Goal: Task Accomplishment & Management: Use online tool/utility

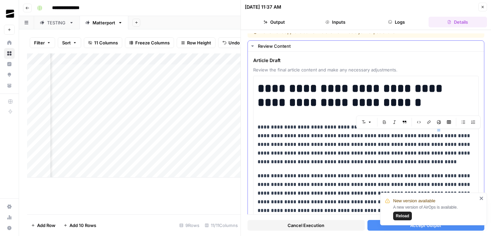
scroll to position [8, 0]
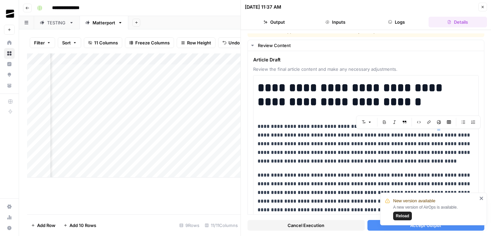
click at [479, 197] on icon "close" at bounding box center [480, 198] width 3 height 3
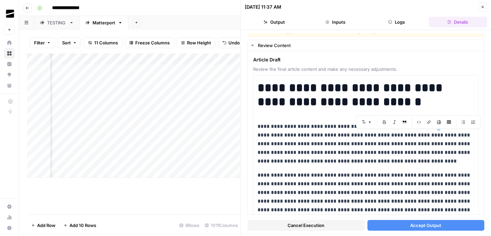
click at [435, 224] on span "Accept Output" at bounding box center [425, 225] width 31 height 7
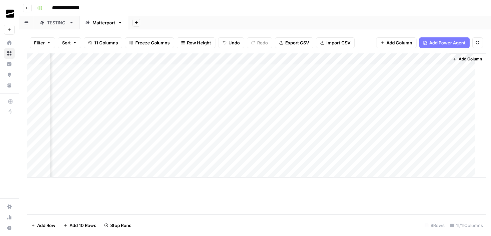
scroll to position [0, 422]
click at [267, 103] on div "Add Column" at bounding box center [255, 115] width 456 height 124
click at [231, 103] on div "Add Column" at bounding box center [255, 115] width 456 height 124
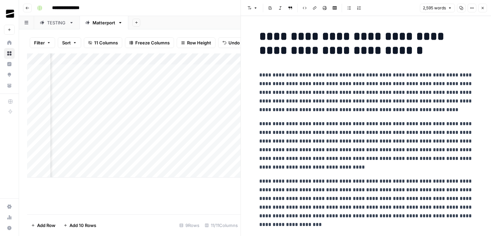
click at [485, 6] on button "Close" at bounding box center [482, 8] width 9 height 9
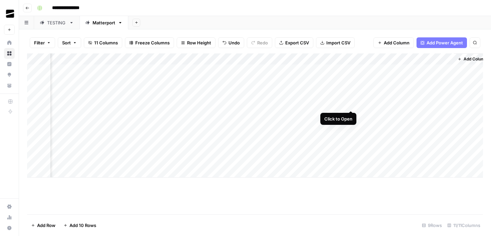
click at [350, 105] on div "Add Column" at bounding box center [255, 115] width 456 height 124
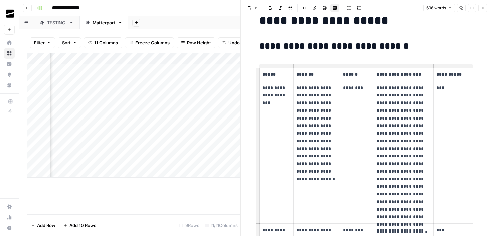
scroll to position [19, 0]
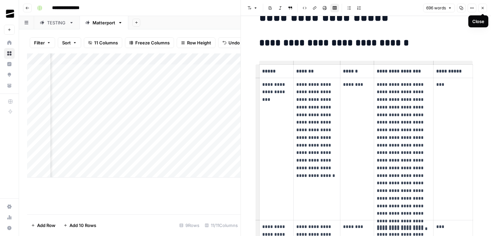
click at [483, 10] on icon "button" at bounding box center [482, 8] width 4 height 4
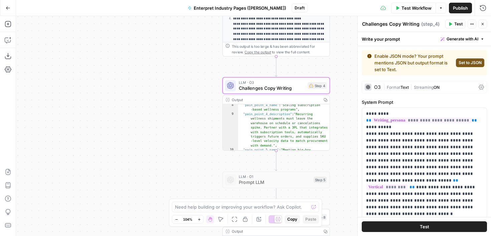
scroll to position [202, 0]
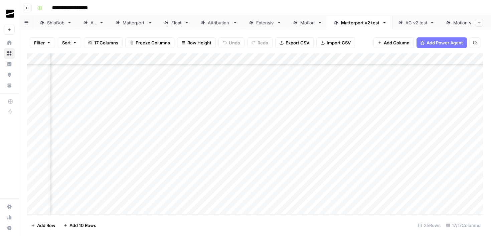
scroll to position [61, 158]
click at [327, 189] on div "Add Column" at bounding box center [255, 133] width 456 height 161
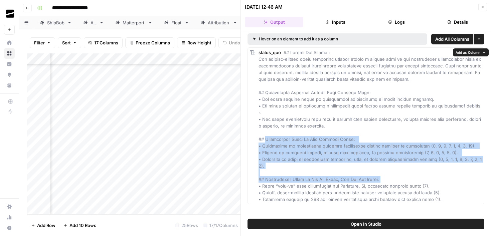
drag, startPoint x: 387, startPoint y: 167, endPoint x: 264, endPoint y: 133, distance: 127.2
click at [264, 133] on span at bounding box center [370, 126] width 224 height 152
copy span "Information Found On Most Ranking Pages: • Showcasing or referencing specific m…"
click at [485, 9] on button "Close" at bounding box center [482, 7] width 9 height 9
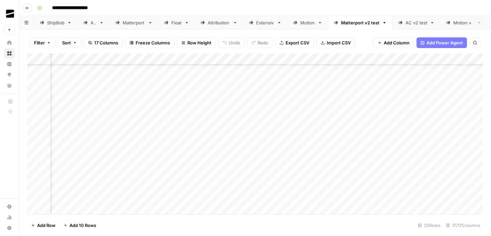
scroll to position [61, 419]
